Goal: Consume media (video, audio): Consume media (video, audio)

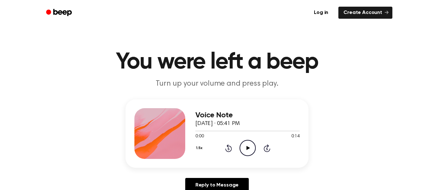
click at [242, 146] on icon "Play Audio" at bounding box center [247, 148] width 16 height 16
click at [250, 149] on icon "Pause Audio" at bounding box center [247, 148] width 16 height 16
click at [243, 150] on icon "Play Audio" at bounding box center [247, 148] width 16 height 16
click at [248, 149] on icon "Pause Audio" at bounding box center [247, 148] width 16 height 16
click at [250, 148] on icon "Play Audio" at bounding box center [247, 148] width 16 height 16
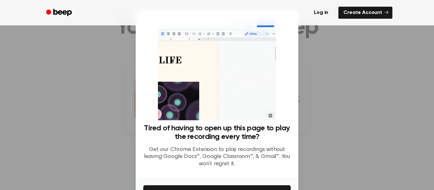
scroll to position [34, 0]
click at [328, 106] on div at bounding box center [217, 95] width 434 height 190
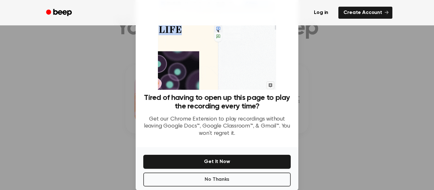
scroll to position [31, 0]
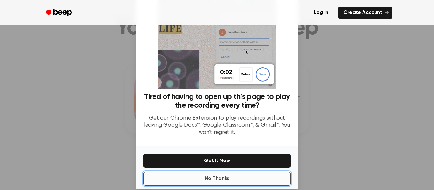
click at [261, 179] on button "No Thanks" at bounding box center [216, 179] width 147 height 14
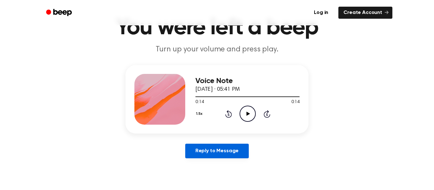
click at [234, 147] on link "Reply to Message" at bounding box center [217, 151] width 64 height 15
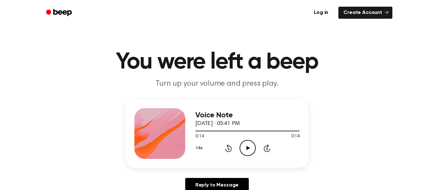
click at [249, 153] on icon "Play Audio" at bounding box center [247, 148] width 16 height 16
click at [244, 146] on icon "Play Audio" at bounding box center [247, 148] width 16 height 16
click at [245, 147] on icon "Pause Audio" at bounding box center [247, 148] width 16 height 16
click at [227, 149] on icon "Rewind 5 seconds" at bounding box center [228, 148] width 7 height 8
click at [228, 149] on icon at bounding box center [228, 149] width 2 height 3
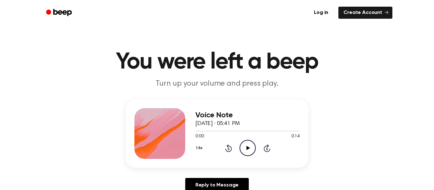
click at [250, 151] on icon "Play Audio" at bounding box center [247, 148] width 16 height 16
click at [246, 149] on icon at bounding box center [247, 148] width 3 height 4
click at [221, 141] on div "1.5x Rewind 5 seconds Play Audio Skip 5 seconds" at bounding box center [247, 148] width 104 height 16
click at [228, 149] on icon "Rewind 5 seconds" at bounding box center [228, 148] width 7 height 8
click at [248, 145] on icon "Play Audio" at bounding box center [247, 148] width 16 height 16
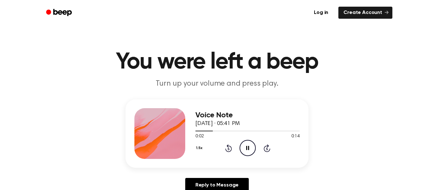
click at [244, 148] on icon "Pause Audio" at bounding box center [247, 148] width 16 height 16
click at [229, 145] on icon "Rewind 5 seconds" at bounding box center [228, 148] width 7 height 8
click at [253, 150] on icon "Play Audio" at bounding box center [247, 148] width 16 height 16
click at [255, 148] on circle at bounding box center [248, 148] width 16 height 16
click at [257, 150] on div "1.5x Rewind 5 seconds Play Audio Skip 5 seconds" at bounding box center [247, 148] width 104 height 16
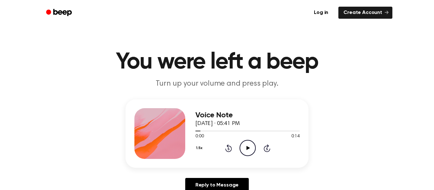
click at [250, 153] on icon "Play Audio" at bounding box center [247, 148] width 16 height 16
click at [248, 150] on icon at bounding box center [247, 148] width 3 height 4
click at [231, 150] on icon "Rewind 5 seconds" at bounding box center [228, 148] width 7 height 8
click at [227, 147] on icon "Rewind 5 seconds" at bounding box center [228, 148] width 7 height 8
click at [241, 144] on icon "Play Audio" at bounding box center [247, 148] width 16 height 16
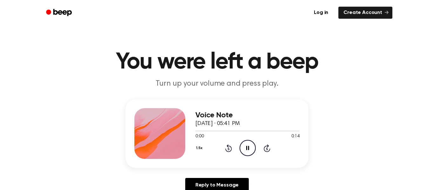
click at [245, 152] on icon "Pause Audio" at bounding box center [247, 148] width 16 height 16
click at [247, 148] on icon at bounding box center [247, 148] width 3 height 4
click at [228, 149] on icon at bounding box center [228, 149] width 2 height 3
click at [231, 149] on icon at bounding box center [228, 148] width 7 height 8
click at [229, 145] on icon "Rewind 5 seconds" at bounding box center [228, 148] width 7 height 8
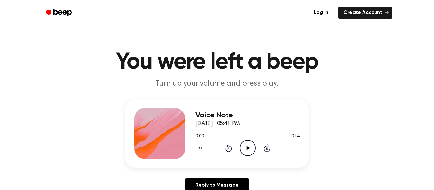
click at [228, 149] on icon at bounding box center [228, 149] width 2 height 3
click at [229, 152] on icon at bounding box center [228, 148] width 7 height 8
click at [267, 149] on icon at bounding box center [267, 149] width 2 height 3
click at [266, 148] on icon at bounding box center [267, 149] width 2 height 3
click at [267, 149] on icon at bounding box center [267, 149] width 2 height 3
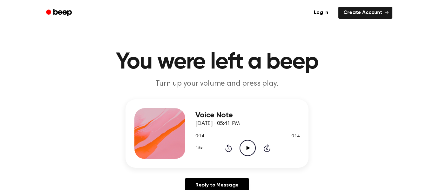
click at [228, 145] on icon at bounding box center [228, 148] width 7 height 8
click at [228, 149] on icon at bounding box center [228, 149] width 2 height 3
click at [247, 153] on icon "Play Audio" at bounding box center [247, 148] width 16 height 16
click at [252, 163] on div "Voice Note September 21, 2025 · 05:41 PM 0:00 0:14 Your browser does not suppor…" at bounding box center [216, 133] width 183 height 69
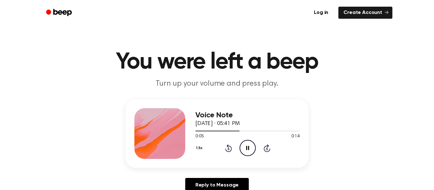
click at [244, 151] on icon "Pause Audio" at bounding box center [247, 148] width 16 height 16
click at [228, 152] on icon at bounding box center [228, 148] width 7 height 8
click at [227, 149] on icon "Rewind 5 seconds" at bounding box center [228, 148] width 7 height 8
click at [228, 149] on icon "Rewind 5 seconds" at bounding box center [228, 148] width 7 height 8
click at [228, 149] on icon at bounding box center [228, 149] width 2 height 3
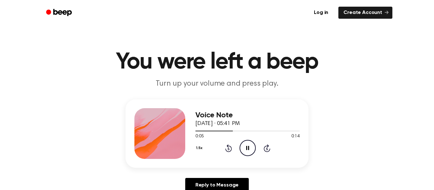
click at [228, 149] on icon at bounding box center [228, 149] width 2 height 3
click at [228, 148] on icon at bounding box center [228, 149] width 2 height 3
click at [224, 151] on div "1.5x Rewind 5 seconds Pause Audio Skip 5 seconds" at bounding box center [247, 148] width 104 height 16
click at [227, 147] on icon at bounding box center [228, 148] width 7 height 8
click at [228, 149] on icon at bounding box center [228, 149] width 2 height 3
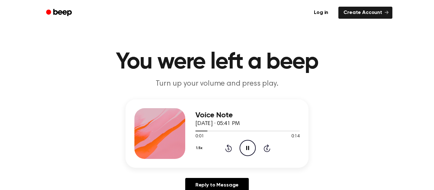
click at [226, 144] on div "1.5x Rewind 5 seconds Pause Audio Skip 5 seconds" at bounding box center [247, 148] width 104 height 16
click at [225, 146] on icon "Rewind 5 seconds" at bounding box center [228, 148] width 7 height 8
click at [228, 149] on icon at bounding box center [228, 149] width 2 height 3
click at [227, 149] on icon "Rewind 5 seconds" at bounding box center [228, 148] width 7 height 8
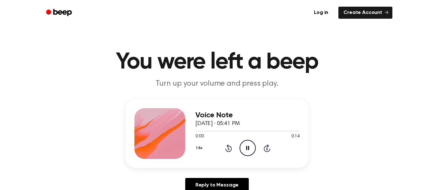
click at [228, 149] on icon at bounding box center [228, 149] width 2 height 3
click at [229, 150] on icon at bounding box center [228, 149] width 2 height 3
click at [228, 149] on icon at bounding box center [228, 149] width 2 height 3
click at [229, 149] on icon at bounding box center [228, 149] width 2 height 3
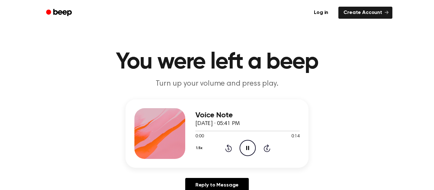
click at [230, 146] on icon "Rewind 5 seconds" at bounding box center [228, 148] width 7 height 8
click at [228, 148] on icon at bounding box center [228, 149] width 2 height 3
click at [228, 149] on icon at bounding box center [228, 149] width 2 height 3
click at [229, 149] on icon "Rewind 5 seconds" at bounding box center [228, 148] width 7 height 8
click at [228, 149] on icon at bounding box center [228, 149] width 2 height 3
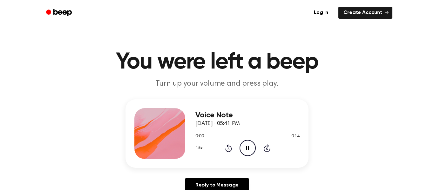
click at [229, 149] on icon at bounding box center [228, 149] width 2 height 3
click at [228, 149] on icon at bounding box center [228, 149] width 2 height 3
click at [229, 149] on icon at bounding box center [228, 149] width 2 height 3
click at [228, 149] on icon "Rewind 5 seconds" at bounding box center [228, 148] width 7 height 8
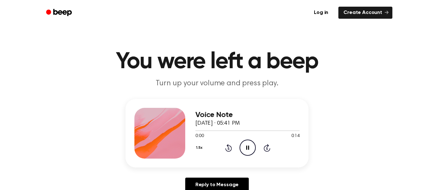
click at [228, 149] on icon at bounding box center [228, 148] width 2 height 3
click at [225, 145] on icon "Rewind 5 seconds" at bounding box center [228, 148] width 7 height 8
click at [228, 149] on icon at bounding box center [228, 148] width 2 height 3
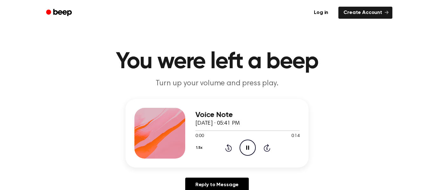
click at [227, 147] on icon "Rewind 5 seconds" at bounding box center [228, 148] width 7 height 8
click at [228, 149] on icon "Rewind 5 seconds" at bounding box center [228, 148] width 7 height 8
click at [224, 151] on div "1.5x Rewind 5 seconds Pause Audio Skip 5 seconds" at bounding box center [247, 148] width 104 height 16
click at [228, 149] on icon at bounding box center [228, 148] width 2 height 3
click at [227, 149] on icon "Rewind 5 seconds" at bounding box center [228, 148] width 7 height 8
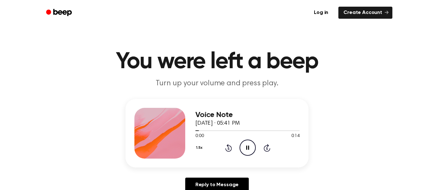
scroll to position [0, 0]
click at [228, 149] on icon at bounding box center [228, 149] width 2 height 3
click at [225, 150] on icon "Rewind 5 seconds" at bounding box center [228, 148] width 7 height 8
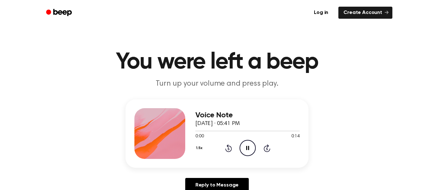
click at [225, 150] on icon at bounding box center [228, 148] width 7 height 8
click at [225, 148] on icon "Rewind 5 seconds" at bounding box center [228, 148] width 7 height 8
click at [228, 149] on icon at bounding box center [228, 149] width 2 height 3
click at [225, 144] on icon "Rewind 5 seconds" at bounding box center [228, 148] width 7 height 8
click at [227, 148] on icon "Rewind 5 seconds" at bounding box center [228, 148] width 7 height 8
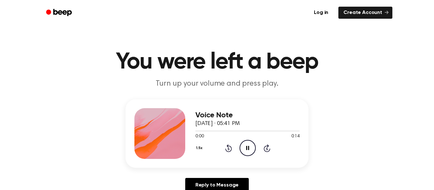
click at [225, 146] on icon "Rewind 5 seconds" at bounding box center [228, 148] width 7 height 8
click at [228, 149] on icon "Rewind 5 seconds" at bounding box center [228, 148] width 7 height 8
click at [225, 147] on icon "Rewind 5 seconds" at bounding box center [228, 148] width 7 height 8
click at [225, 146] on icon "Rewind 5 seconds" at bounding box center [228, 148] width 7 height 8
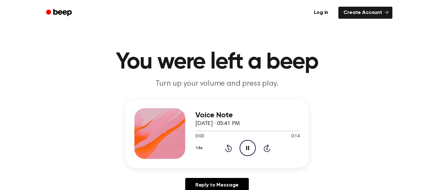
click at [228, 149] on icon at bounding box center [228, 149] width 2 height 3
click at [225, 149] on icon at bounding box center [228, 148] width 7 height 8
click at [225, 150] on icon at bounding box center [228, 148] width 7 height 8
click at [227, 148] on icon "Rewind 5 seconds" at bounding box center [228, 148] width 7 height 8
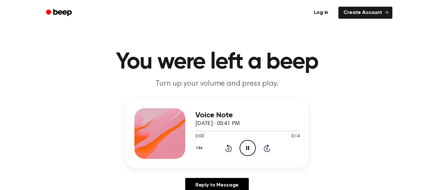
click at [228, 146] on icon at bounding box center [228, 148] width 7 height 8
click at [228, 148] on icon at bounding box center [228, 149] width 2 height 3
click at [229, 150] on icon at bounding box center [228, 149] width 2 height 3
click at [228, 149] on icon at bounding box center [228, 149] width 2 height 3
click at [229, 149] on icon at bounding box center [228, 149] width 2 height 3
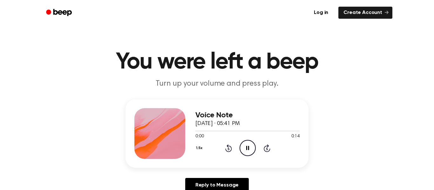
click at [229, 150] on icon at bounding box center [228, 149] width 2 height 3
click at [228, 149] on icon at bounding box center [228, 149] width 2 height 3
click at [229, 148] on icon at bounding box center [228, 149] width 2 height 3
click at [229, 144] on icon "Rewind 5 seconds" at bounding box center [228, 148] width 7 height 8
click at [228, 149] on icon at bounding box center [228, 149] width 2 height 3
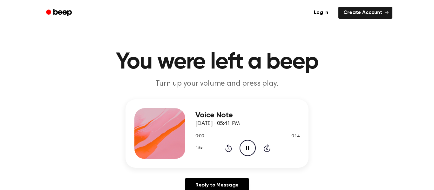
click at [228, 149] on icon at bounding box center [228, 149] width 2 height 3
click at [228, 150] on icon "Rewind 5 seconds" at bounding box center [228, 148] width 7 height 8
click at [228, 149] on icon at bounding box center [228, 149] width 2 height 3
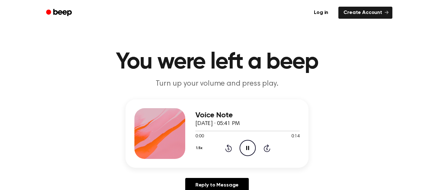
click at [228, 149] on icon at bounding box center [228, 149] width 2 height 3
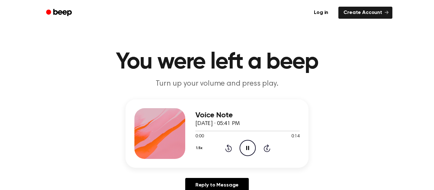
click at [228, 149] on icon at bounding box center [228, 149] width 2 height 3
click at [229, 150] on icon at bounding box center [228, 149] width 2 height 3
click at [228, 149] on icon at bounding box center [228, 149] width 2 height 3
click at [228, 150] on icon "Rewind 5 seconds" at bounding box center [228, 148] width 7 height 8
click at [228, 149] on icon at bounding box center [228, 149] width 2 height 3
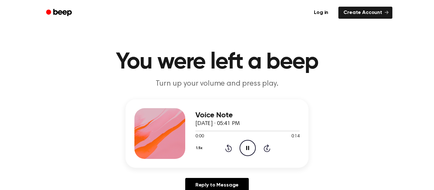
click at [228, 149] on icon at bounding box center [228, 149] width 2 height 3
click at [229, 150] on icon "Rewind 5 seconds" at bounding box center [228, 148] width 7 height 8
click at [228, 149] on icon at bounding box center [228, 149] width 2 height 3
click at [229, 148] on icon at bounding box center [228, 149] width 2 height 3
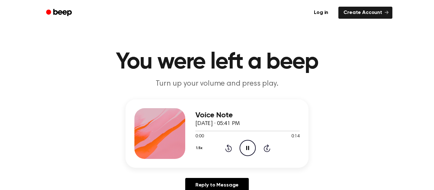
click at [228, 149] on icon at bounding box center [228, 149] width 2 height 3
click at [232, 148] on div "1.5x Rewind 5 seconds Pause Audio Skip 5 seconds" at bounding box center [247, 148] width 104 height 16
click at [228, 149] on icon at bounding box center [228, 149] width 2 height 3
click at [228, 150] on icon at bounding box center [228, 149] width 2 height 3
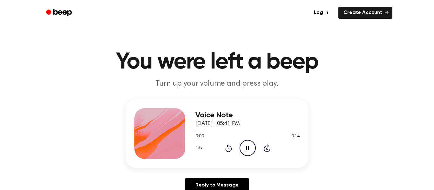
click at [228, 149] on icon at bounding box center [228, 149] width 2 height 3
click at [228, 151] on icon at bounding box center [228, 148] width 7 height 8
click at [228, 149] on icon at bounding box center [228, 149] width 2 height 3
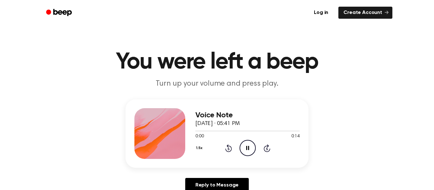
click at [228, 149] on icon at bounding box center [228, 149] width 2 height 3
click at [228, 147] on icon at bounding box center [228, 148] width 7 height 8
click at [225, 149] on icon at bounding box center [228, 148] width 7 height 8
click at [228, 150] on icon at bounding box center [228, 149] width 2 height 3
click at [228, 149] on icon at bounding box center [228, 149] width 2 height 3
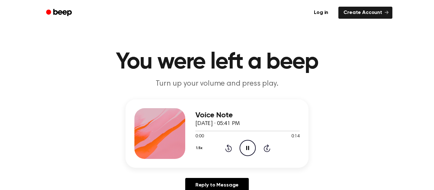
click at [228, 149] on icon at bounding box center [228, 149] width 2 height 3
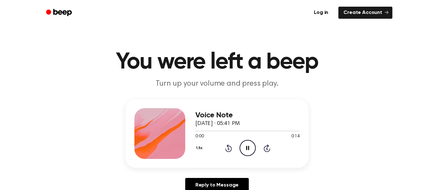
click at [228, 149] on icon at bounding box center [228, 149] width 2 height 3
click at [226, 150] on icon at bounding box center [228, 148] width 7 height 8
click at [228, 149] on icon at bounding box center [228, 149] width 2 height 3
click at [227, 147] on icon "Rewind 5 seconds" at bounding box center [228, 148] width 7 height 8
click at [228, 149] on icon at bounding box center [228, 149] width 2 height 3
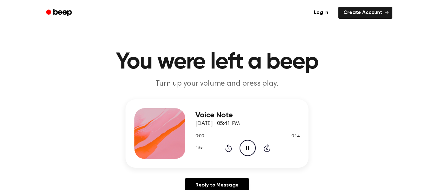
click at [230, 144] on icon "Rewind 5 seconds" at bounding box center [228, 148] width 7 height 8
click at [228, 149] on icon at bounding box center [228, 149] width 2 height 3
click at [228, 144] on icon "Rewind 5 seconds" at bounding box center [228, 148] width 7 height 8
click at [228, 149] on icon at bounding box center [228, 149] width 2 height 3
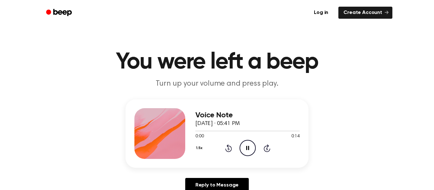
click at [228, 149] on icon at bounding box center [228, 149] width 2 height 3
click at [229, 151] on icon at bounding box center [228, 148] width 7 height 8
click at [244, 145] on icon "Pause Audio" at bounding box center [247, 148] width 16 height 16
click at [228, 150] on icon at bounding box center [228, 149] width 2 height 3
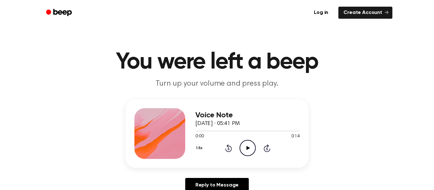
click at [251, 147] on icon "Play Audio" at bounding box center [247, 148] width 16 height 16
click at [229, 148] on icon at bounding box center [228, 149] width 2 height 3
click at [228, 149] on icon at bounding box center [228, 149] width 2 height 3
click at [229, 149] on icon at bounding box center [228, 149] width 2 height 3
click at [230, 152] on div "1.5x Rewind 5 seconds Pause Audio Skip 5 seconds" at bounding box center [247, 148] width 104 height 16
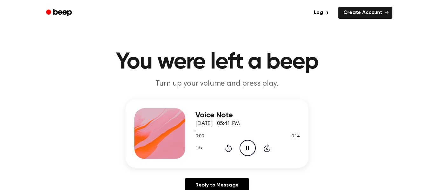
click at [229, 151] on icon at bounding box center [228, 148] width 7 height 8
click at [228, 149] on icon at bounding box center [228, 149] width 2 height 3
click at [231, 150] on icon "Rewind 5 seconds" at bounding box center [228, 148] width 7 height 8
click at [230, 149] on icon "Rewind 5 seconds" at bounding box center [228, 148] width 7 height 8
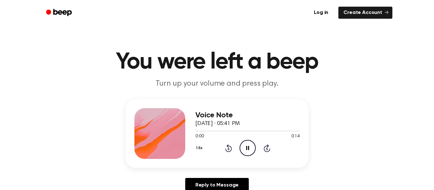
click at [228, 149] on icon "Rewind 5 seconds" at bounding box center [228, 148] width 7 height 8
click at [231, 151] on icon at bounding box center [228, 148] width 7 height 8
click at [230, 153] on div "1.5x Rewind 5 seconds Pause Audio Skip 5 seconds" at bounding box center [247, 148] width 104 height 16
click at [228, 149] on icon "Rewind 5 seconds" at bounding box center [228, 148] width 7 height 8
click at [229, 151] on icon at bounding box center [228, 148] width 7 height 8
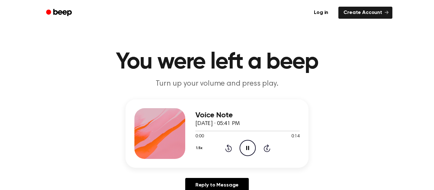
click at [228, 149] on icon at bounding box center [228, 149] width 2 height 3
click at [230, 147] on icon at bounding box center [228, 148] width 7 height 8
click at [231, 147] on icon "Rewind 5 seconds" at bounding box center [228, 148] width 7 height 8
click at [228, 149] on icon at bounding box center [228, 149] width 2 height 3
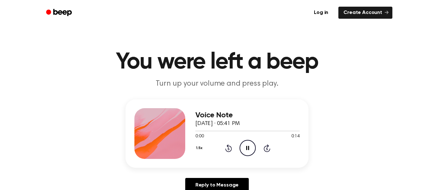
click at [230, 146] on icon "Rewind 5 seconds" at bounding box center [228, 148] width 7 height 8
click at [230, 148] on icon "Rewind 5 seconds" at bounding box center [228, 148] width 7 height 8
click at [228, 149] on icon at bounding box center [228, 149] width 2 height 3
click at [239, 145] on icon "Pause Audio" at bounding box center [247, 148] width 16 height 16
click at [248, 158] on div "Voice Note September 21, 2025 · 05:41 PM 0:00 0:14 Your browser does not suppor…" at bounding box center [247, 133] width 104 height 51
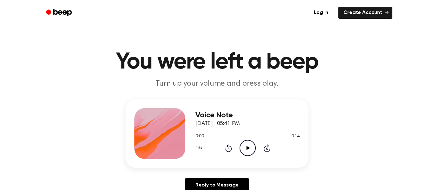
click at [242, 147] on icon "Play Audio" at bounding box center [247, 148] width 16 height 16
click at [247, 147] on icon "Pause Audio" at bounding box center [247, 148] width 16 height 16
click at [229, 148] on icon at bounding box center [228, 149] width 2 height 3
click at [228, 149] on icon at bounding box center [228, 149] width 2 height 3
click at [228, 150] on icon at bounding box center [228, 149] width 2 height 3
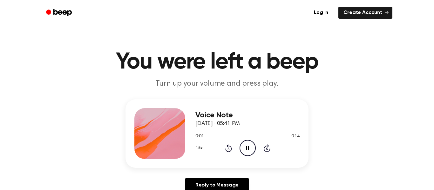
click at [229, 148] on icon at bounding box center [228, 149] width 2 height 3
click at [228, 149] on icon at bounding box center [228, 149] width 2 height 3
